Goal: Task Accomplishment & Management: Manage account settings

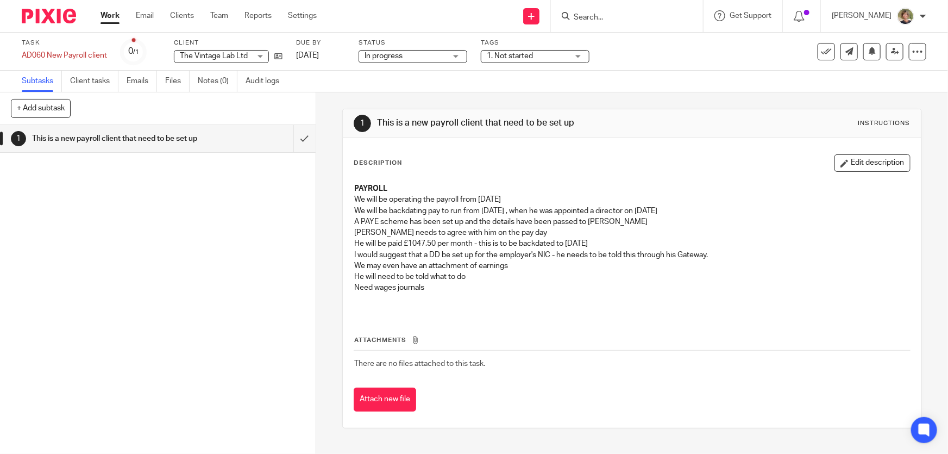
click at [111, 13] on link "Work" at bounding box center [110, 15] width 19 height 11
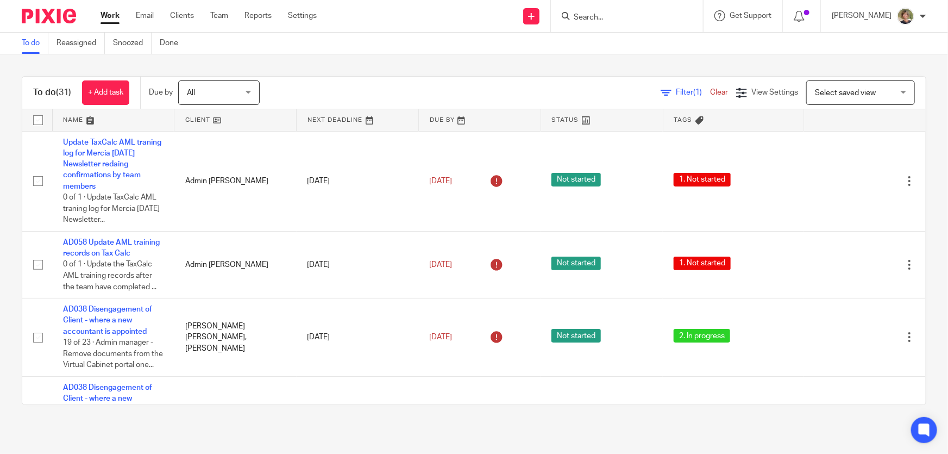
click at [896, 22] on div "[PERSON_NAME]" at bounding box center [879, 16] width 95 height 17
click at [878, 77] on span "Logout" at bounding box center [876, 76] width 24 height 8
